Goal: Task Accomplishment & Management: Manage account settings

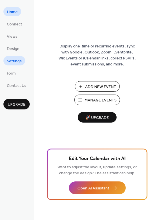
click at [16, 61] on span "Settings" at bounding box center [14, 61] width 15 height 6
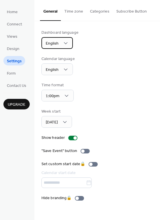
click at [58, 43] on span "English" at bounding box center [52, 44] width 13 height 8
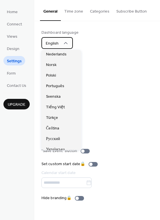
scroll to position [86, 0]
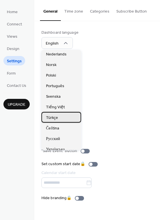
click at [62, 119] on div "Türkçe" at bounding box center [61, 117] width 40 height 11
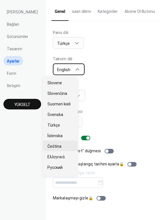
scroll to position [229, 0]
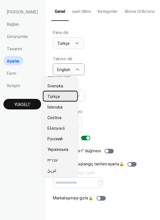
click at [60, 98] on div "Türkçe" at bounding box center [60, 96] width 35 height 11
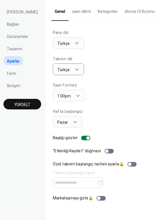
click at [109, 103] on div "Pano dili Türkçe Takvim dili Türkçe Saat formatı 1:00pm Hafta başlangıcı Pazar …" at bounding box center [103, 116] width 100 height 172
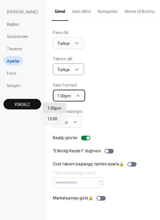
click at [71, 96] on div "1:00pm" at bounding box center [69, 96] width 32 height 12
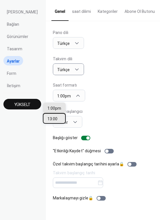
click at [56, 118] on span "13:00" at bounding box center [52, 119] width 10 height 6
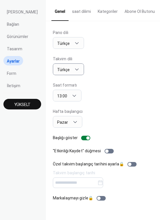
click at [103, 112] on div "Hafta başlangıcı Pazar" at bounding box center [103, 118] width 100 height 19
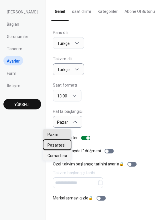
click at [60, 145] on span "Pazartesi" at bounding box center [56, 145] width 18 height 6
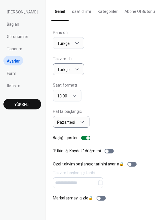
click at [100, 127] on div "Hafta başlangıcı Pazartesi" at bounding box center [103, 118] width 100 height 19
click at [105, 150] on div at bounding box center [109, 151] width 9 height 5
click at [118, 188] on div "Pano dili Türkçe Takvim dili Türkçe Saat formatı 13:00 Hafta başlangıcı Pazarte…" at bounding box center [103, 116] width 100 height 172
click at [11, 77] on link "Form" at bounding box center [11, 72] width 16 height 9
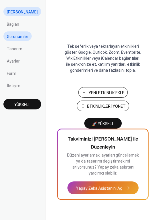
click at [15, 34] on span "Görünümler" at bounding box center [17, 37] width 21 height 6
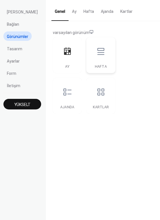
click at [97, 51] on icon at bounding box center [100, 51] width 7 height 7
click at [97, 93] on icon at bounding box center [100, 92] width 7 height 7
click at [117, 10] on button "Kartlar" at bounding box center [126, 10] width 19 height 20
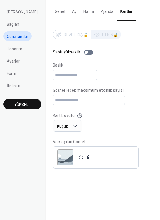
click at [97, 12] on button "Ajanda" at bounding box center [106, 10] width 19 height 20
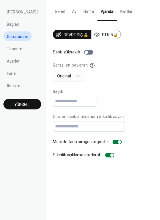
click at [81, 11] on button "Hafta" at bounding box center [88, 10] width 17 height 20
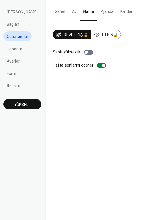
click at [69, 10] on button "Ay" at bounding box center [74, 10] width 11 height 20
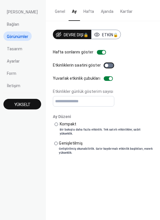
click at [104, 66] on div at bounding box center [108, 65] width 9 height 5
click at [62, 124] on div "Kompakt" at bounding box center [106, 124] width 92 height 6
click at [15, 50] on span "Tasarım" at bounding box center [14, 49] width 15 height 6
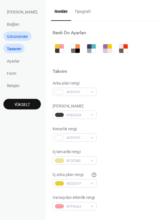
click at [16, 37] on span "Görünümler" at bounding box center [17, 37] width 21 height 6
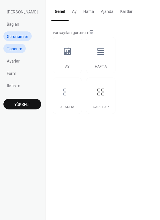
click at [12, 50] on span "Tasarım" at bounding box center [14, 49] width 15 height 6
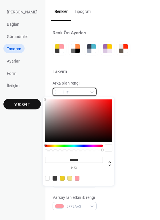
click at [83, 92] on div "#FFFFFF" at bounding box center [75, 92] width 44 height 8
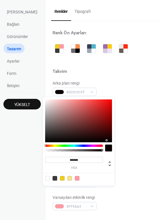
type input "*******"
drag, startPoint x: 106, startPoint y: 140, endPoint x: 109, endPoint y: 141, distance: 3.3
click at [109, 141] on div at bounding box center [78, 120] width 67 height 43
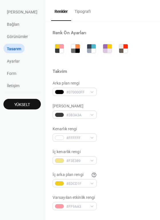
click at [135, 76] on div at bounding box center [103, 78] width 100 height 5
click at [80, 112] on div "#3B3A3A" at bounding box center [75, 115] width 44 height 8
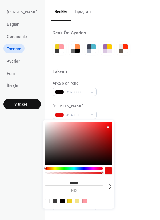
type input "*******"
drag, startPoint x: 102, startPoint y: 124, endPoint x: 108, endPoint y: 127, distance: 7.2
click at [108, 127] on div at bounding box center [78, 143] width 67 height 43
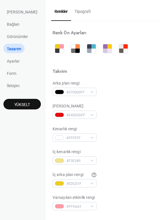
click at [132, 111] on div "Yazı rengi #E40D0DFF" at bounding box center [103, 111] width 100 height 16
click at [14, 60] on span "Ayarlar" at bounding box center [13, 61] width 13 height 6
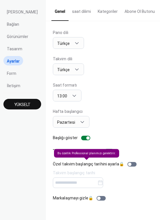
click at [80, 182] on div "Özel takvim başlangıç tarihini ayarla 🔒 Takvim başlangıç tarihi" at bounding box center [96, 174] width 86 height 27
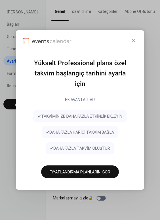
click at [148, 73] on div "Yükselt Professional plana özel takvim başlangıç tarihini ayarla için EK AVANTA…" at bounding box center [80, 110] width 160 height 220
